Goal: Task Accomplishment & Management: Manage account settings

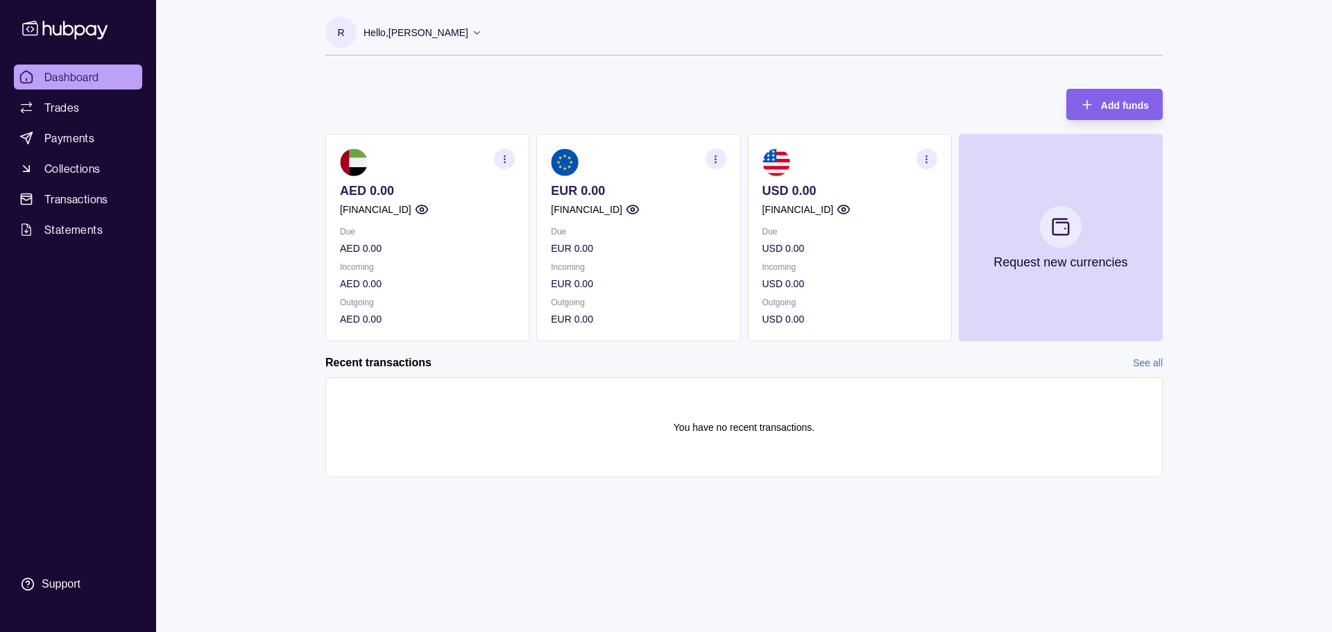
click at [921, 157] on section "button" at bounding box center [926, 158] width 21 height 21
click at [617, 85] on div "Add funds AED 0.00 [FINANCIAL_ID] Due AED 0.00 Incoming AED 0.00 Outgoing AED 0…" at bounding box center [743, 208] width 837 height 266
click at [472, 27] on icon at bounding box center [477, 32] width 10 height 10
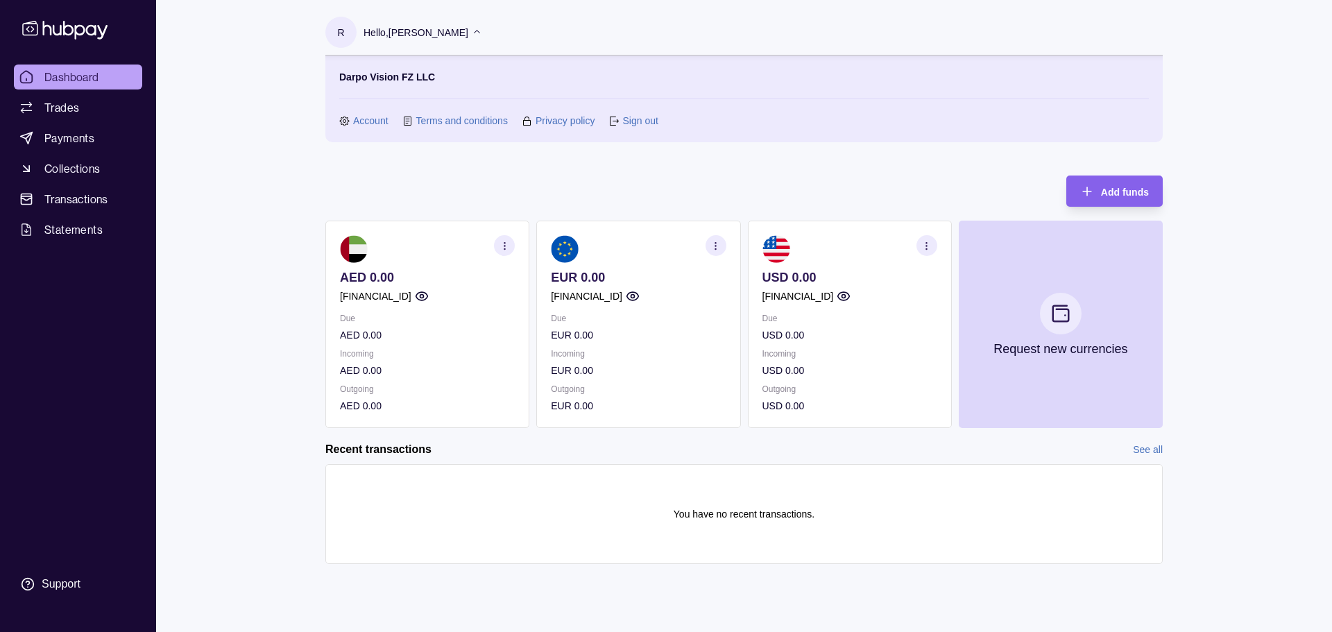
click at [472, 27] on icon at bounding box center [477, 32] width 10 height 10
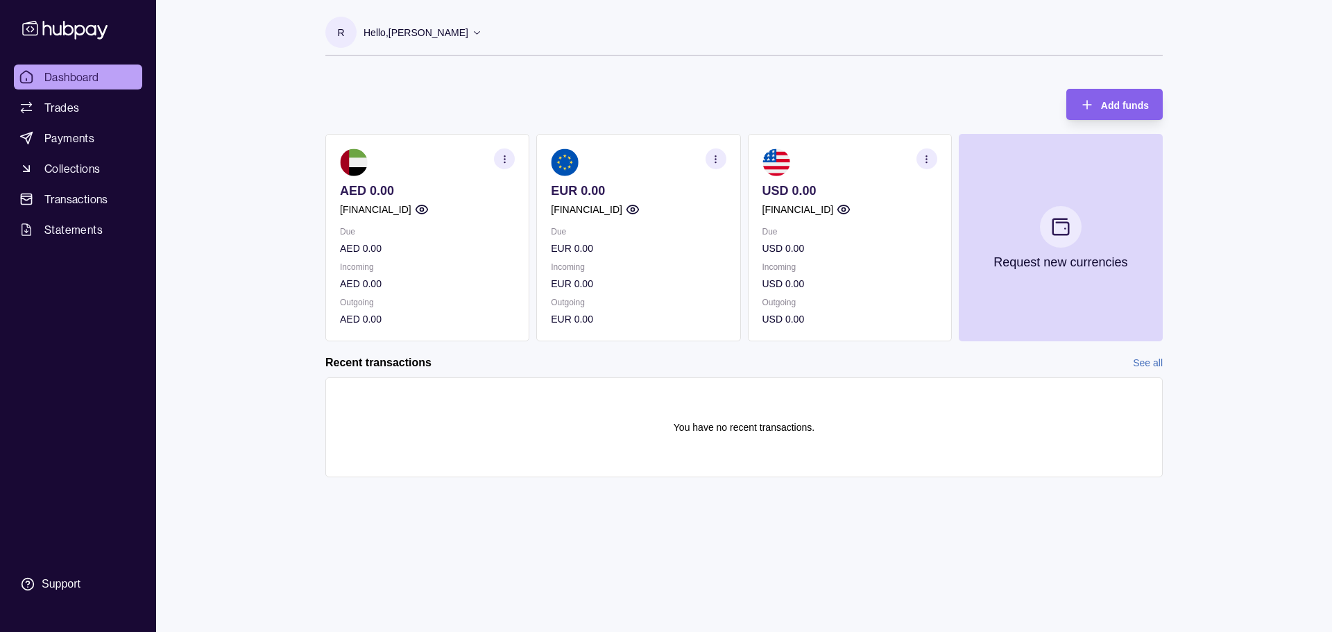
click at [723, 578] on div "R Hello, [PERSON_NAME] Darpo Vision FZ LLC Account Terms and conditions Privacy…" at bounding box center [744, 316] width 893 height 632
click at [605, 577] on div "R Hello, [PERSON_NAME] Darpo Vision FZ LLC Account Terms and conditions Privacy…" at bounding box center [744, 316] width 893 height 632
click at [358, 574] on div "R Hello, [PERSON_NAME] Darpo Vision FZ LLC Account Terms and conditions Privacy…" at bounding box center [744, 316] width 893 height 632
click at [542, 516] on div "R Hello, [PERSON_NAME] Darpo Vision FZ LLC Account Terms and conditions Privacy…" at bounding box center [744, 316] width 893 height 632
click at [64, 302] on div "Dashboard Trades Payments Collections Transactions Statements Support" at bounding box center [77, 332] width 139 height 534
